Goal: Check status: Check status

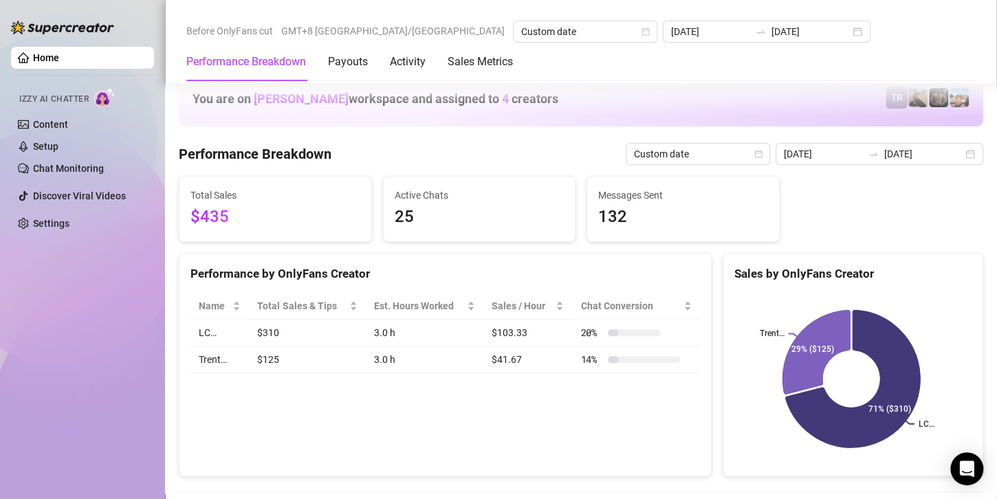
scroll to position [1683, 0]
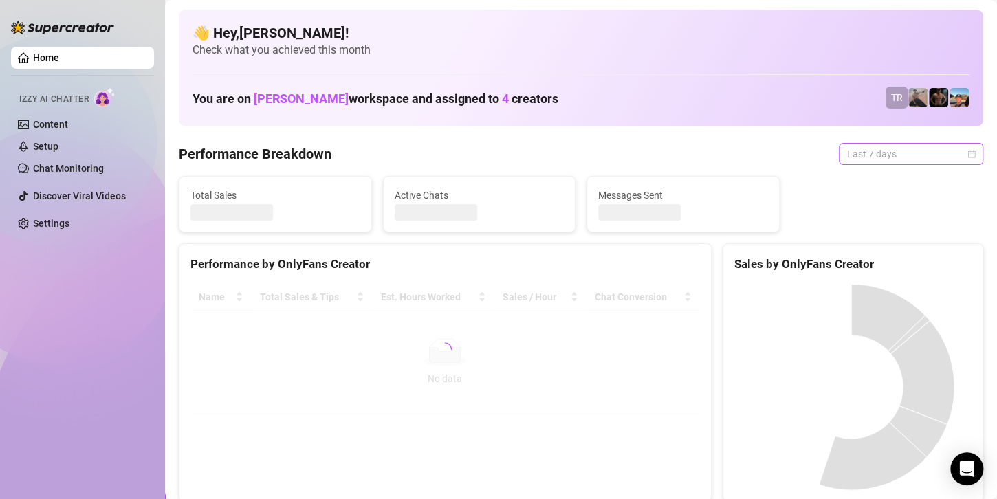
click at [893, 148] on span "Last 7 days" at bounding box center [911, 154] width 128 height 21
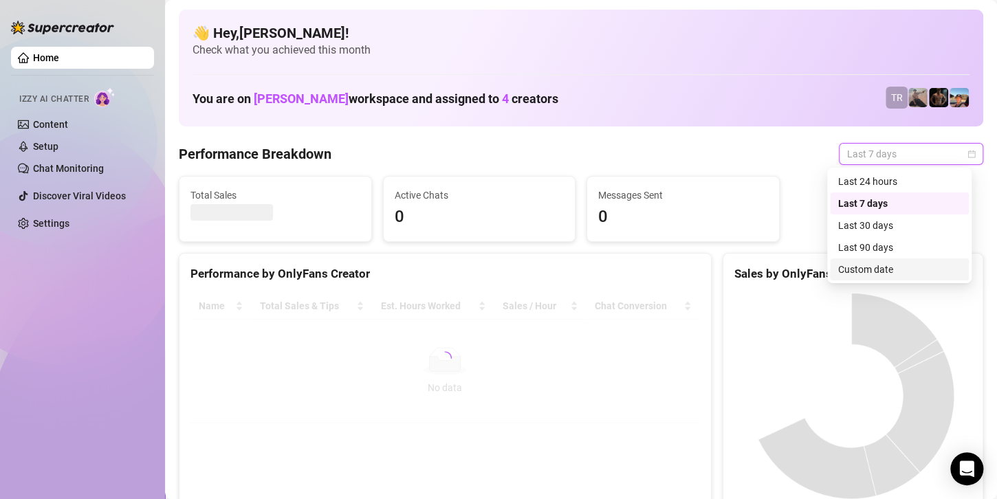
click at [876, 272] on div "Custom date" at bounding box center [899, 269] width 122 height 15
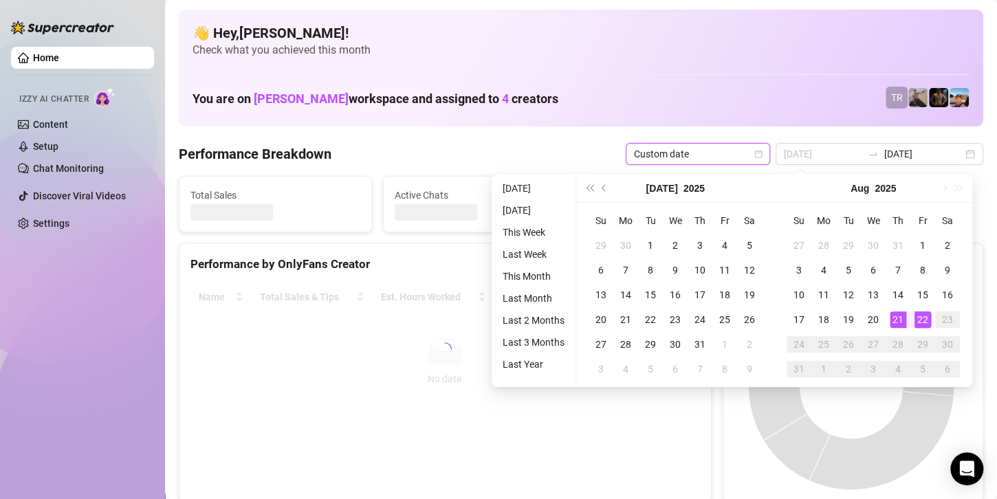
click at [926, 320] on div "22" at bounding box center [922, 319] width 16 height 16
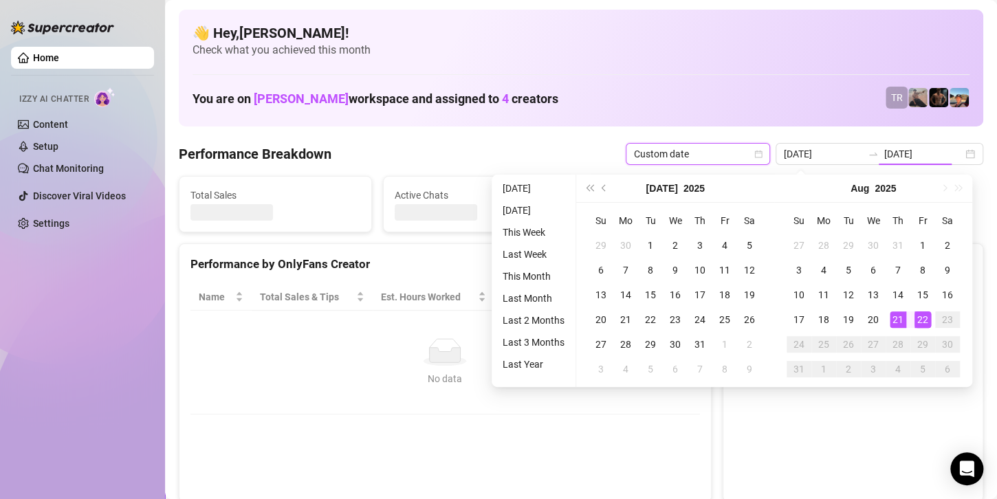
type input "2025-08-21"
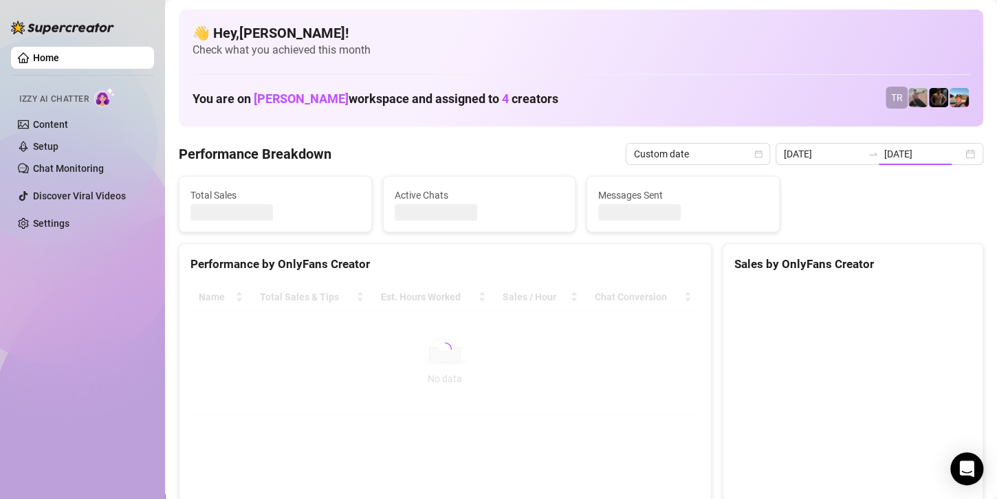
type input "[DATE]"
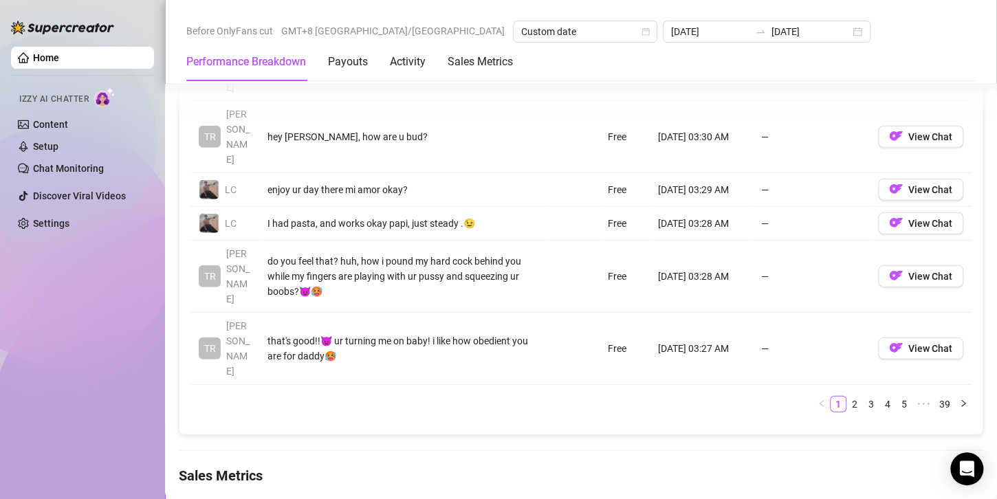
scroll to position [1787, 0]
